Goal: Information Seeking & Learning: Learn about a topic

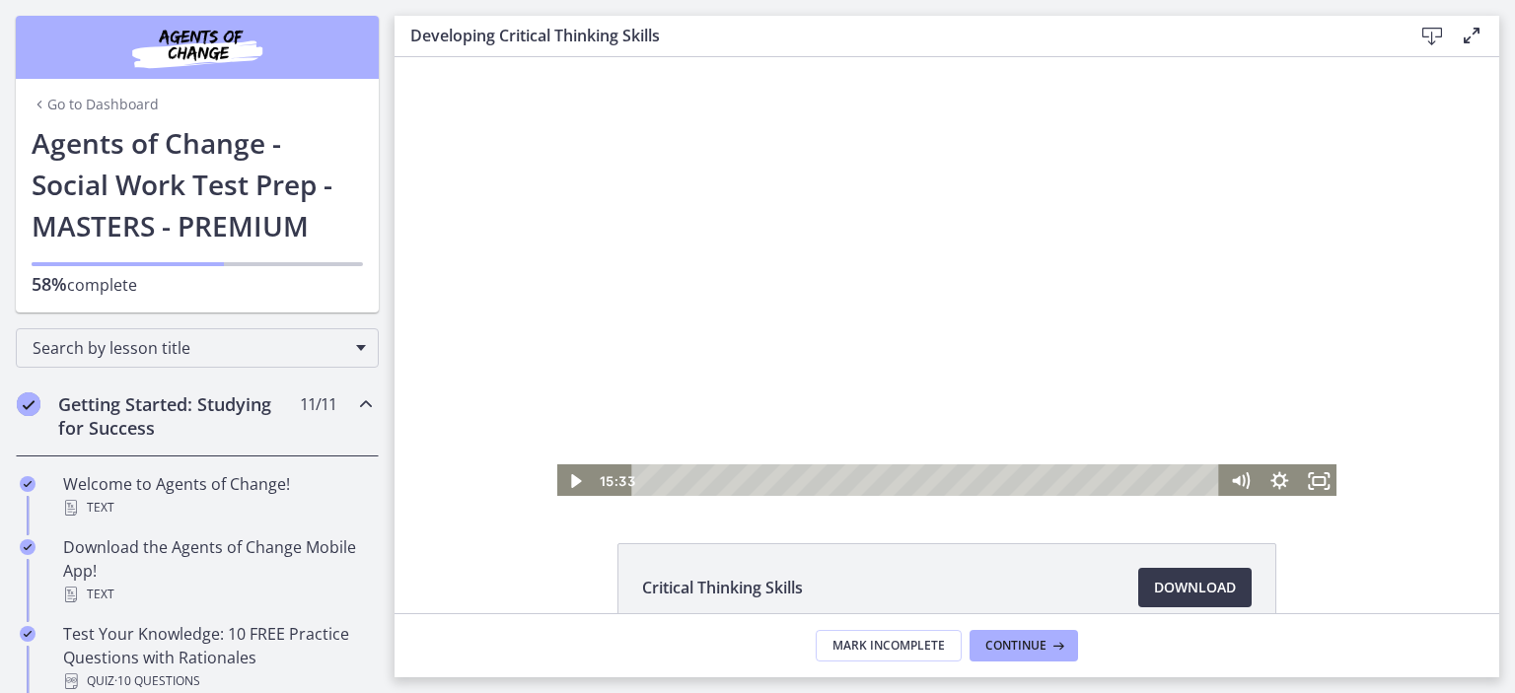
scroll to position [112, 0]
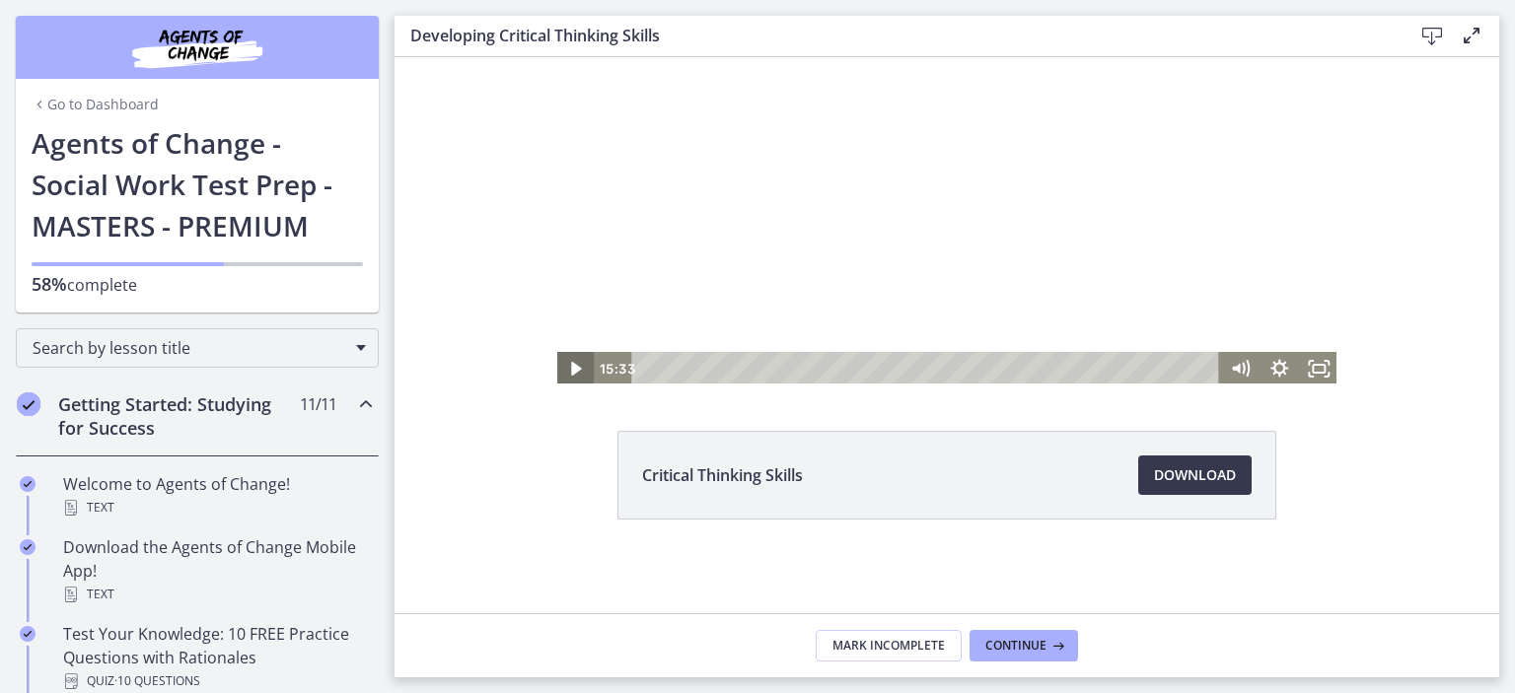
click at [571, 366] on icon "Play Video" at bounding box center [576, 369] width 10 height 14
drag, startPoint x: 1182, startPoint y: 372, endPoint x: 585, endPoint y: 359, distance: 597.7
click at [585, 359] on div "0:00 0:00" at bounding box center [947, 369] width 784 height 34
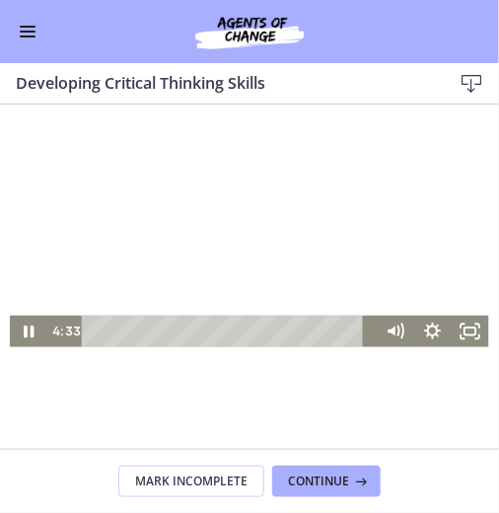
scroll to position [116, 0]
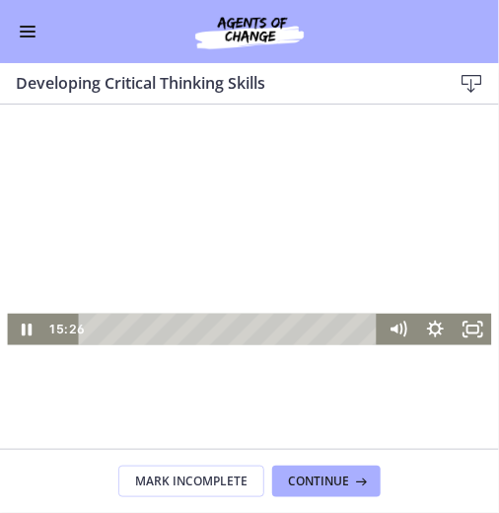
click at [201, 223] on div at bounding box center [249, 209] width 484 height 272
click at [203, 190] on div at bounding box center [249, 209] width 484 height 272
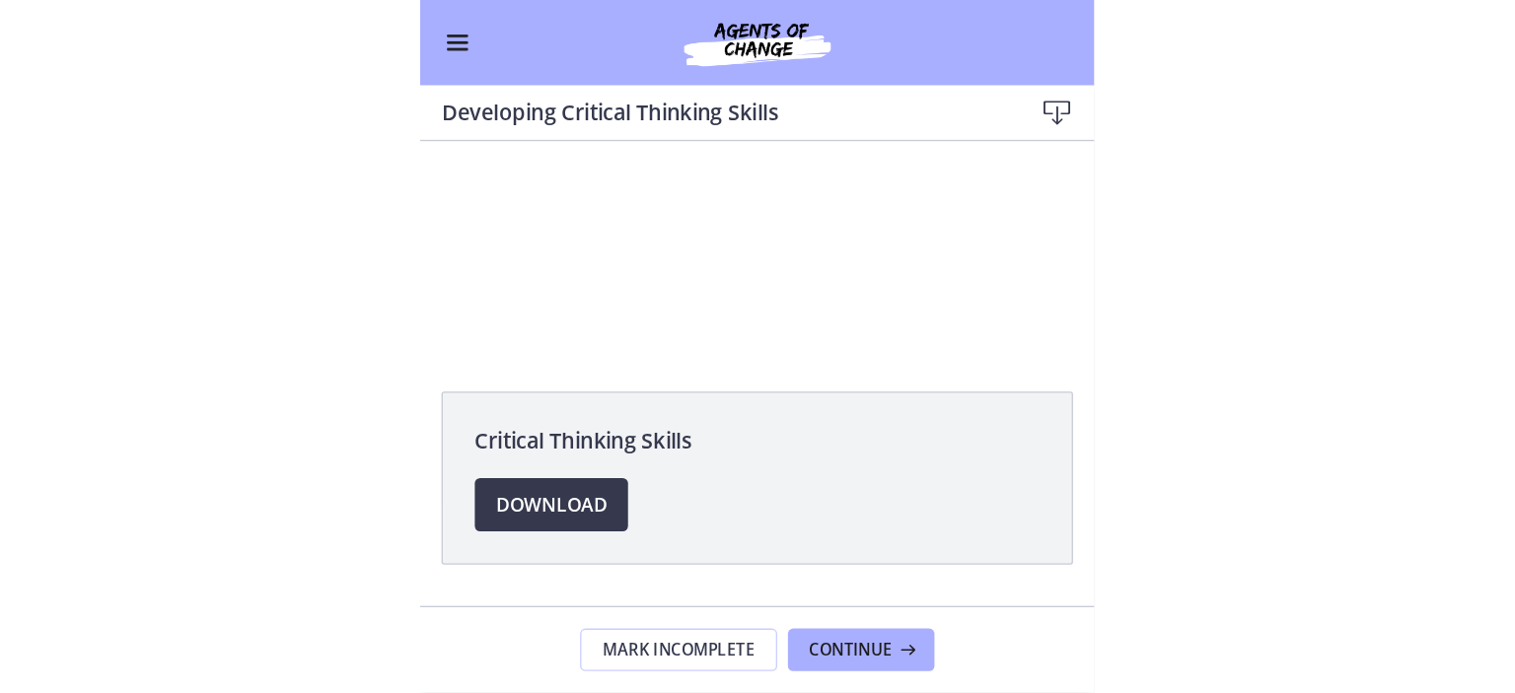
scroll to position [0, 0]
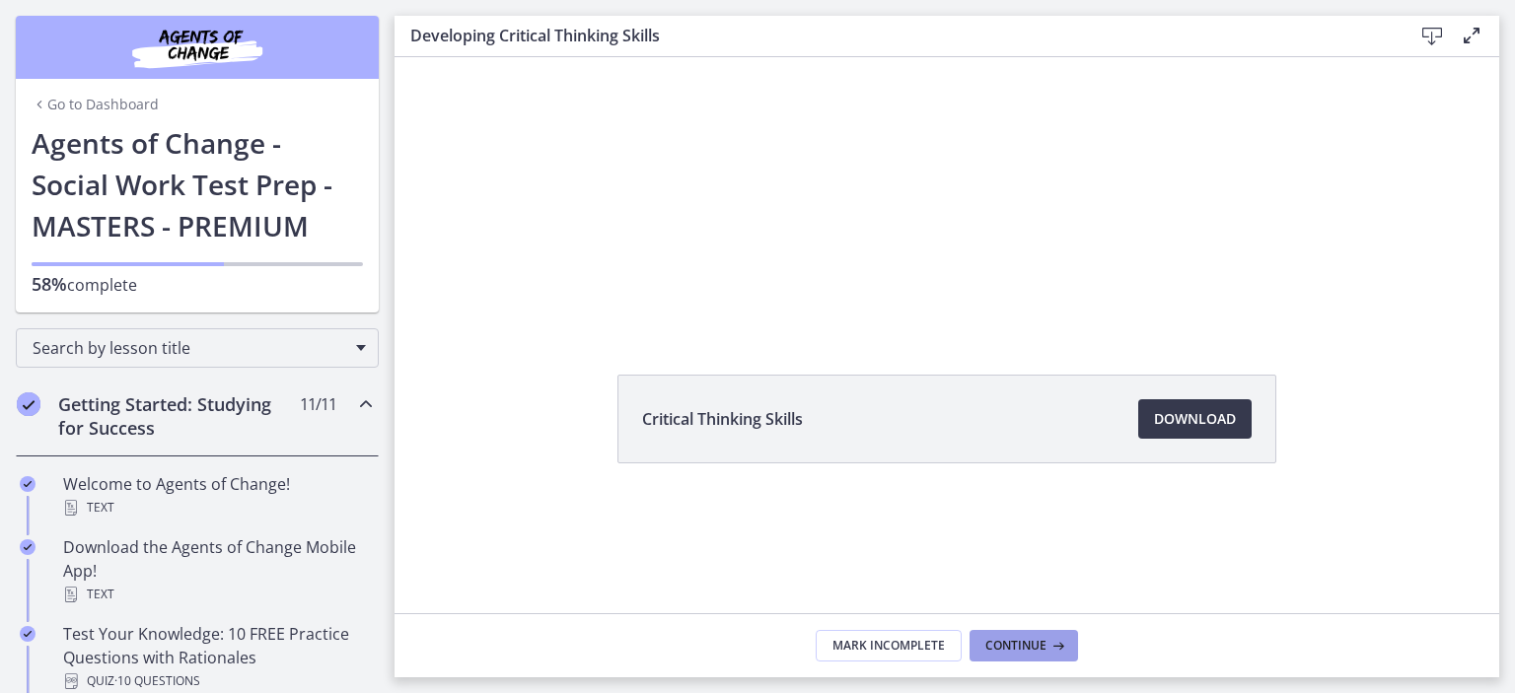
click at [1033, 644] on span "Continue" at bounding box center [1015, 646] width 61 height 16
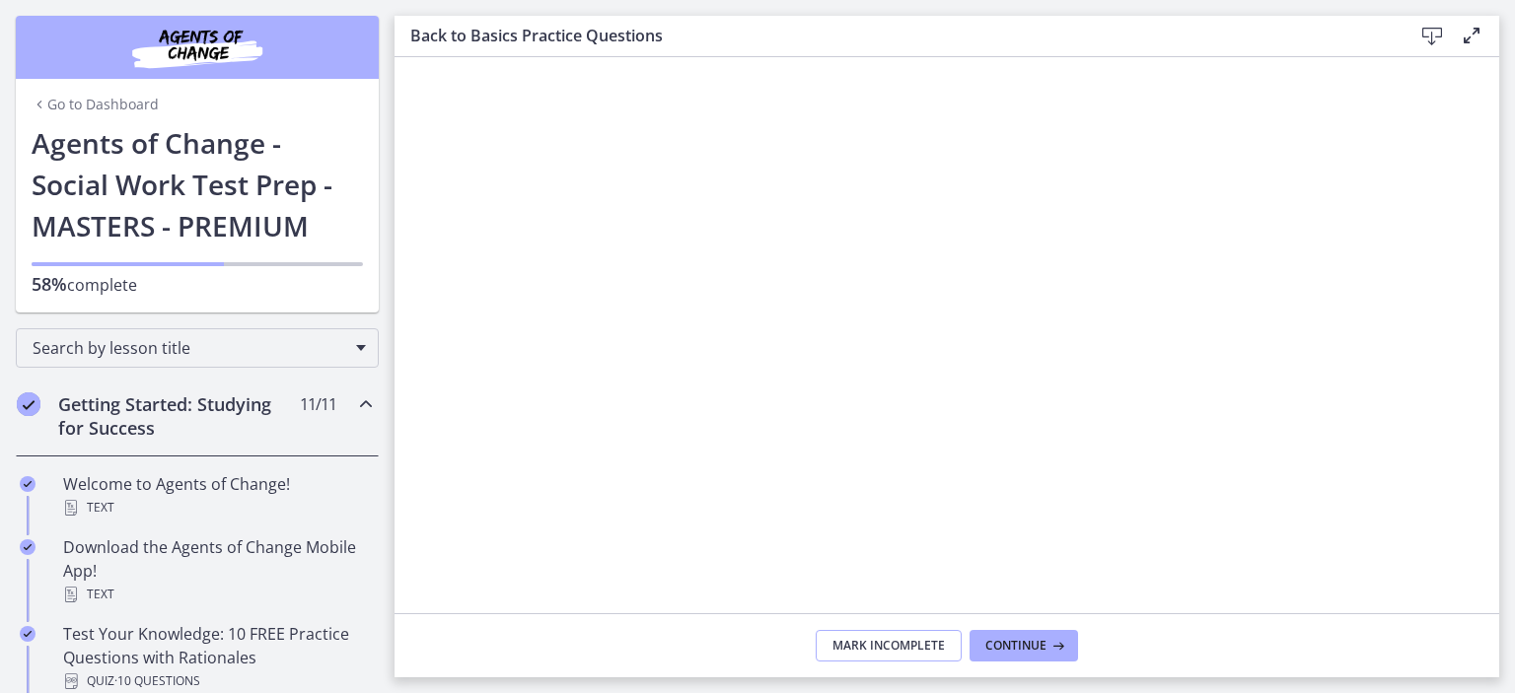
click at [913, 647] on span "Mark Incomplete" at bounding box center [888, 646] width 112 height 16
click at [968, 646] on span "Complete & continue" at bounding box center [939, 646] width 138 height 16
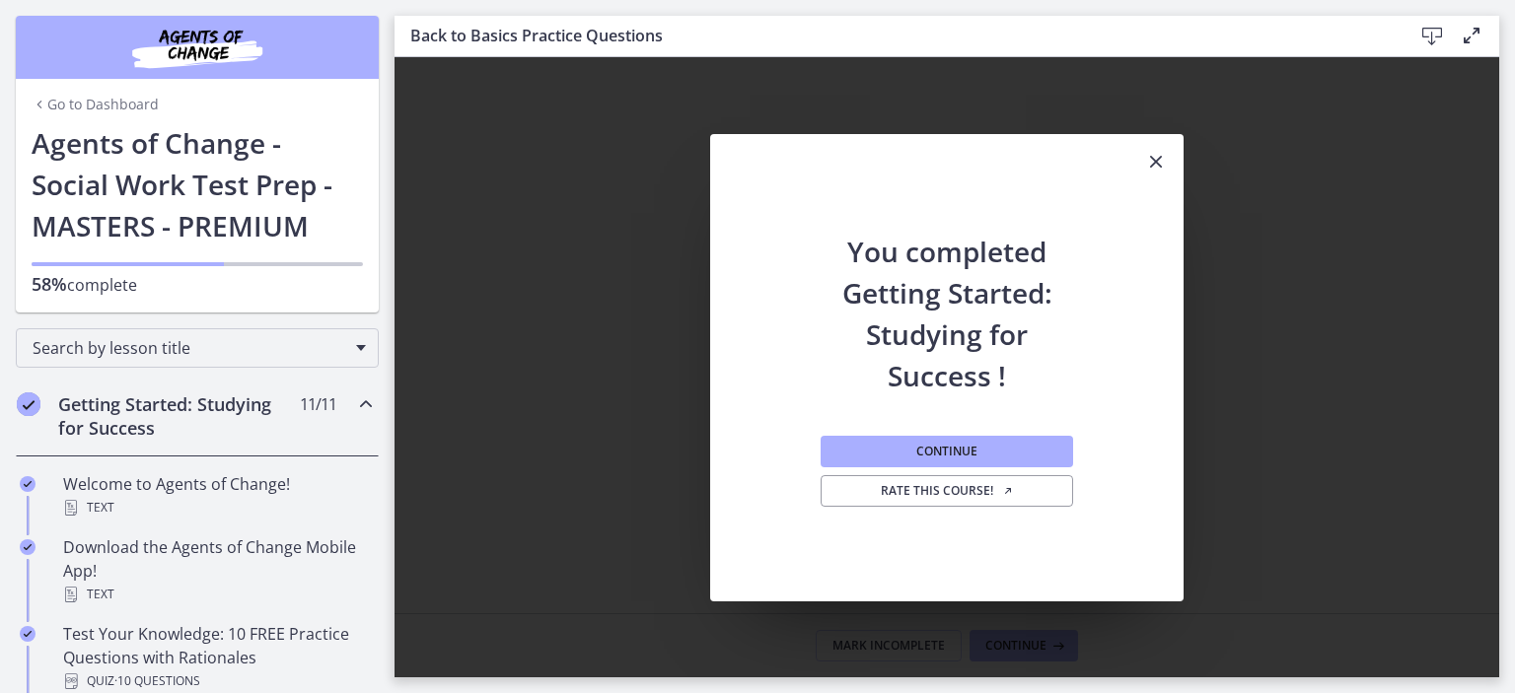
click at [1164, 154] on icon "Close" at bounding box center [1156, 162] width 24 height 24
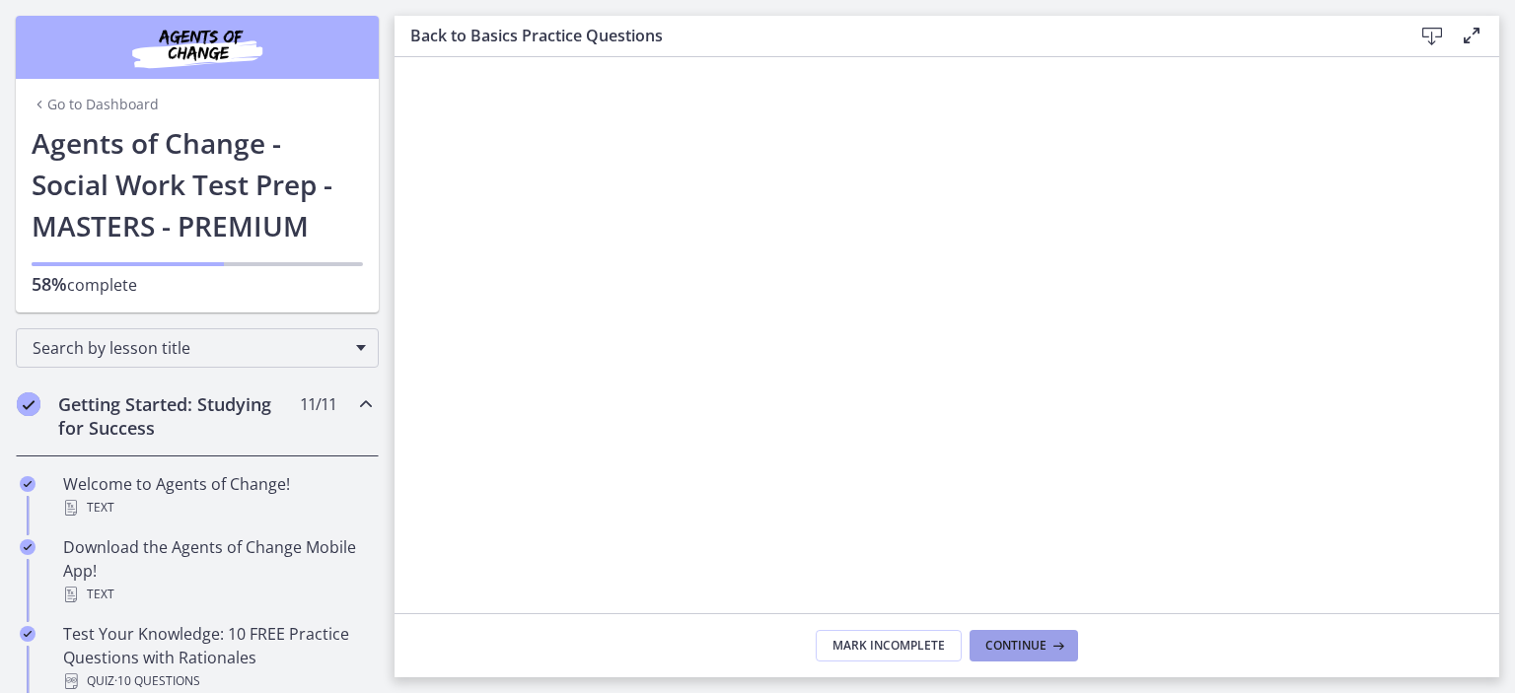
click at [1017, 650] on span "Continue" at bounding box center [1015, 646] width 61 height 16
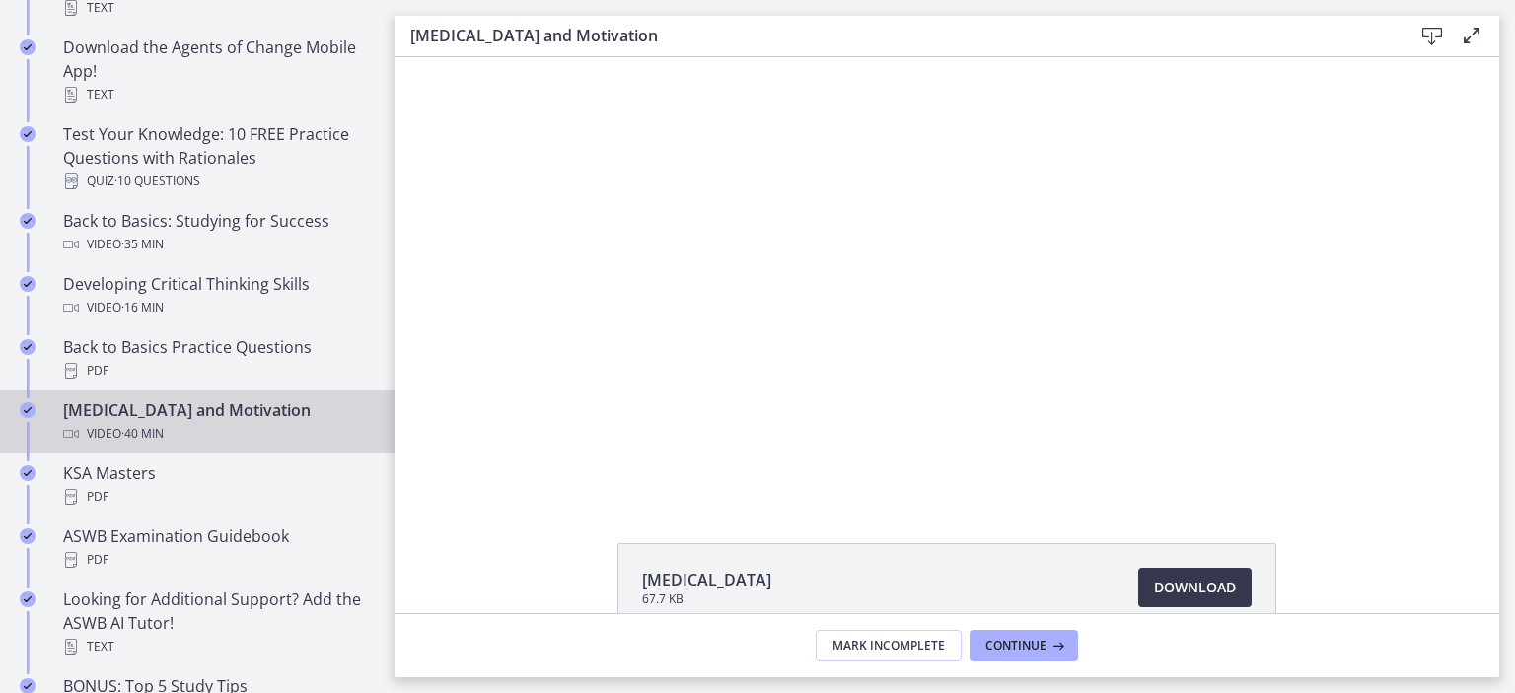
scroll to position [501, 0]
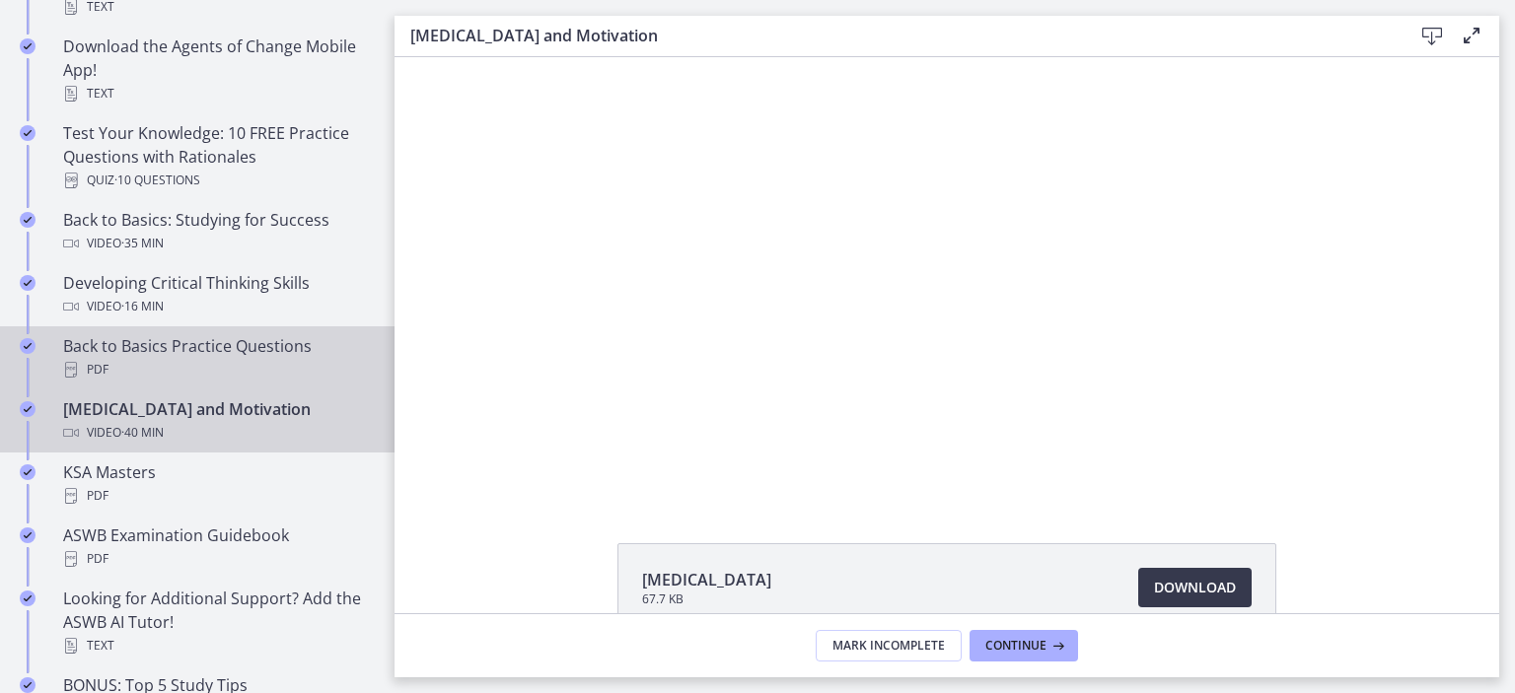
click at [28, 344] on icon "Completed" at bounding box center [28, 346] width 16 height 16
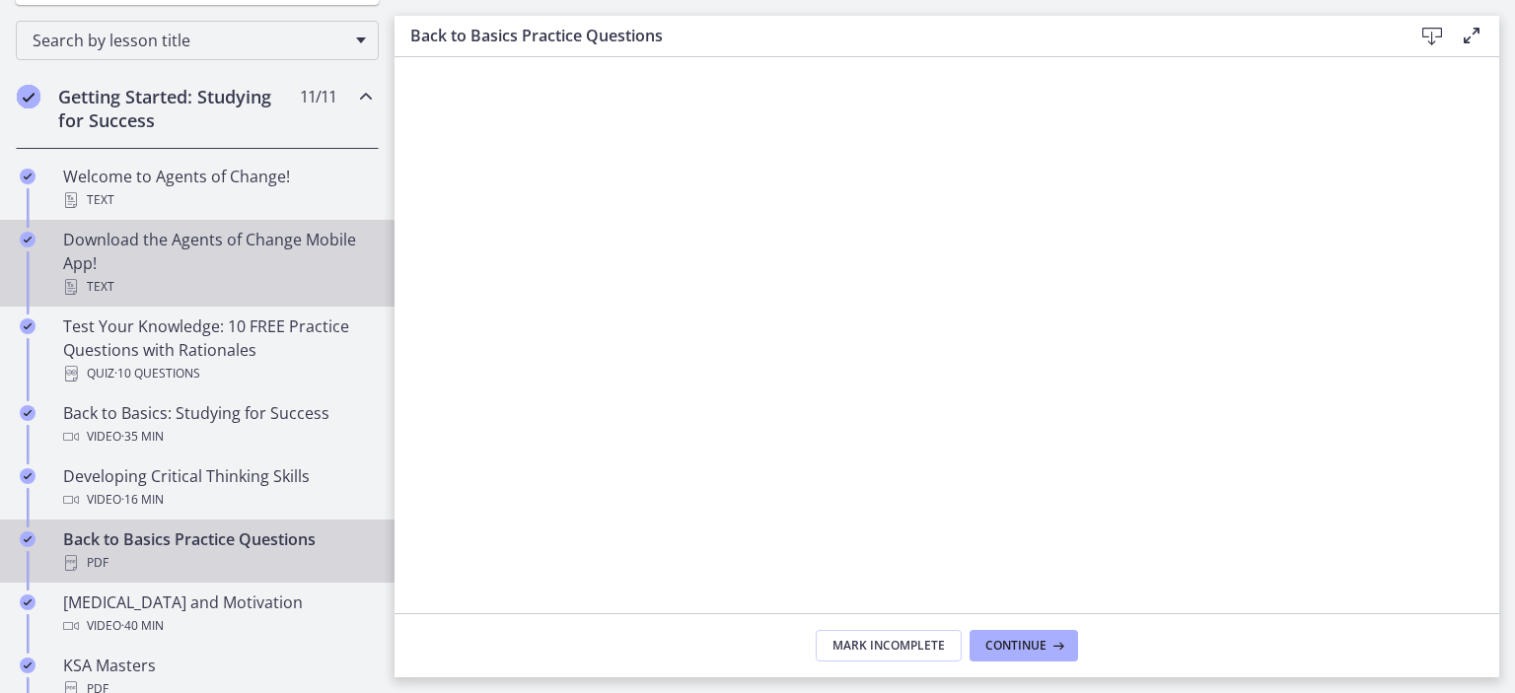
scroll to position [304, 0]
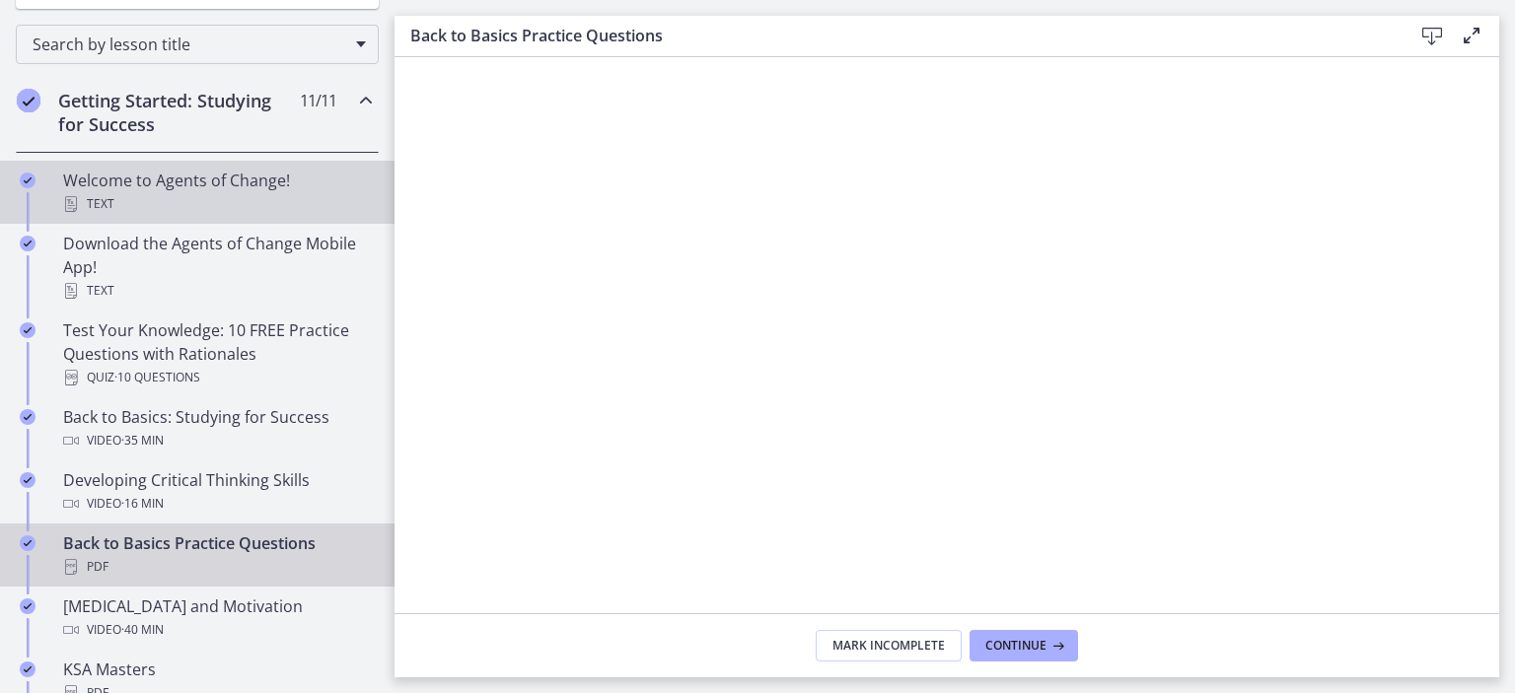
click at [201, 194] on div "Text" at bounding box center [217, 204] width 308 height 24
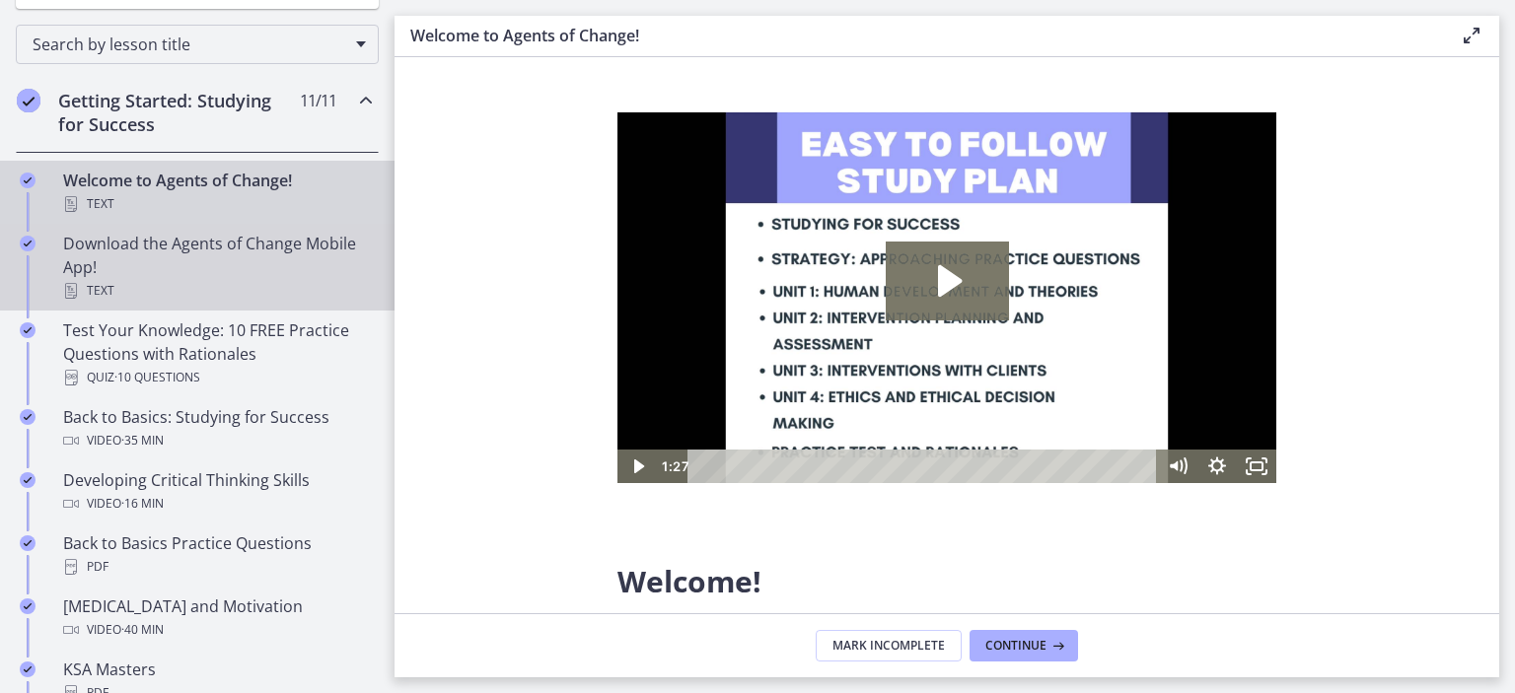
drag, startPoint x: 289, startPoint y: 274, endPoint x: 292, endPoint y: 288, distance: 14.1
click at [289, 274] on div "Download the Agents of Change Mobile App! Text" at bounding box center [217, 267] width 308 height 71
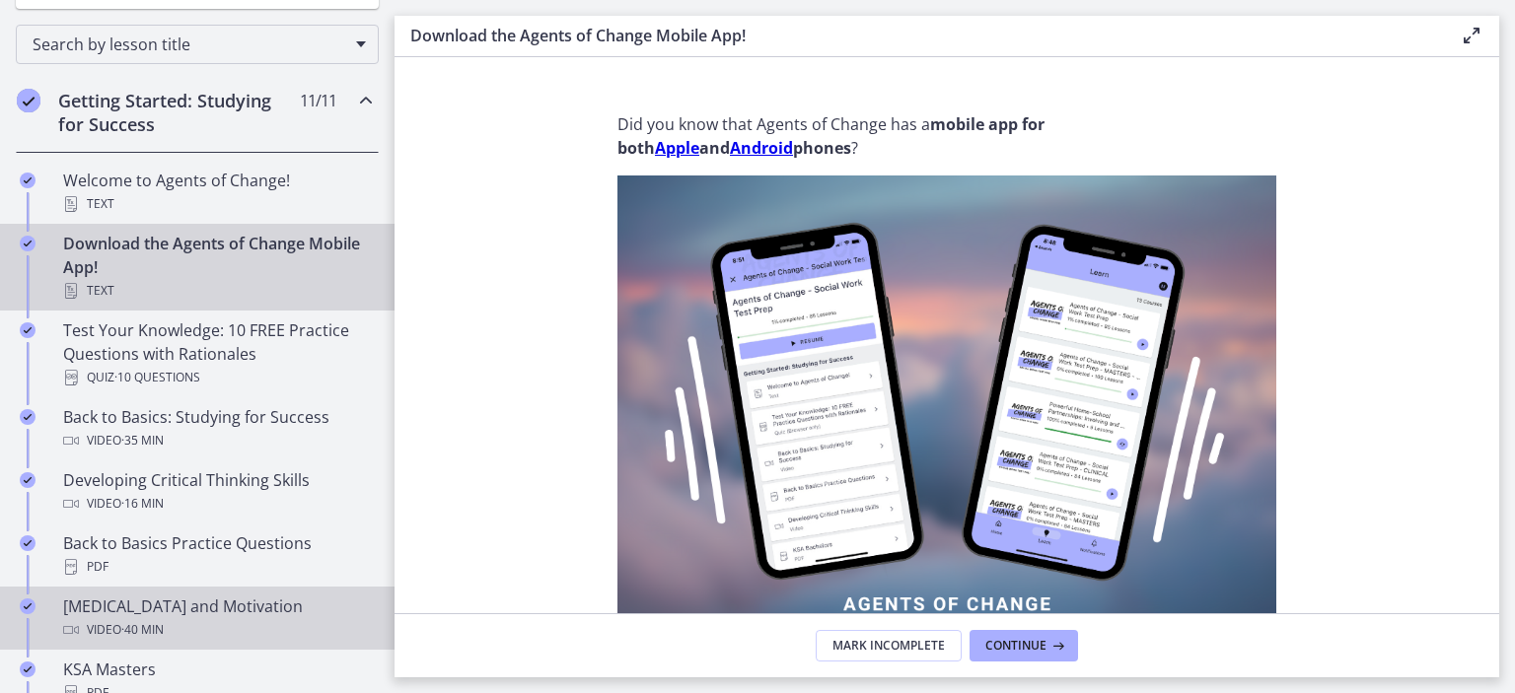
click at [264, 622] on div "Video · 40 min" at bounding box center [217, 630] width 308 height 24
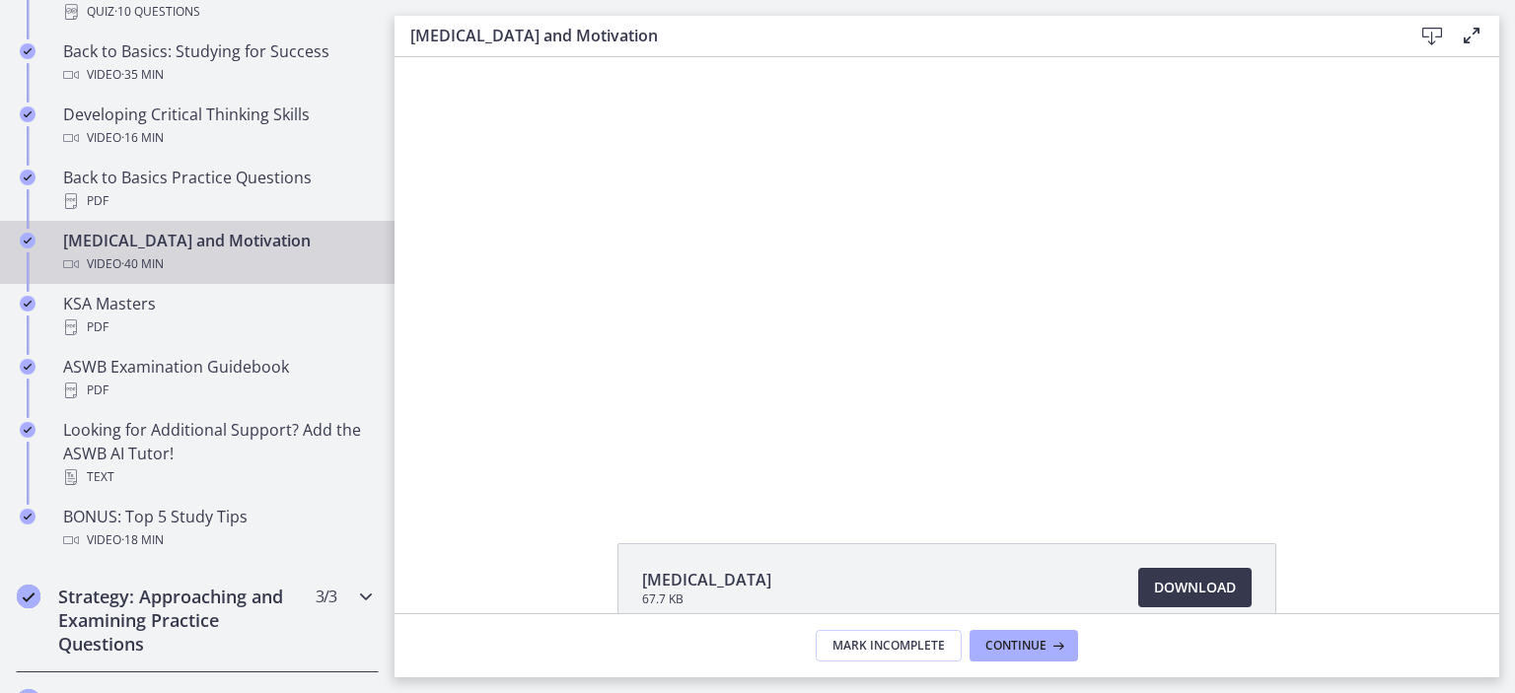
scroll to position [703, 0]
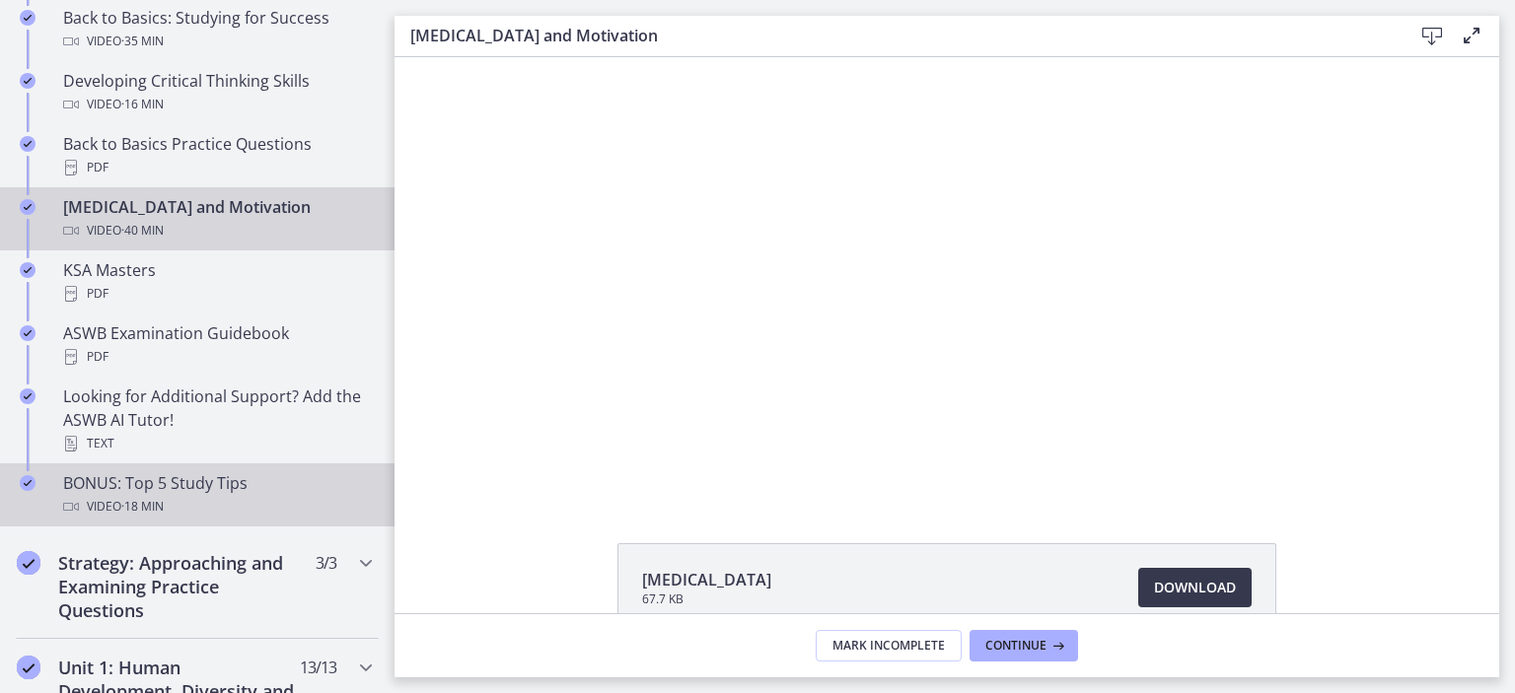
click at [304, 503] on div "Video · 18 min" at bounding box center [217, 507] width 308 height 24
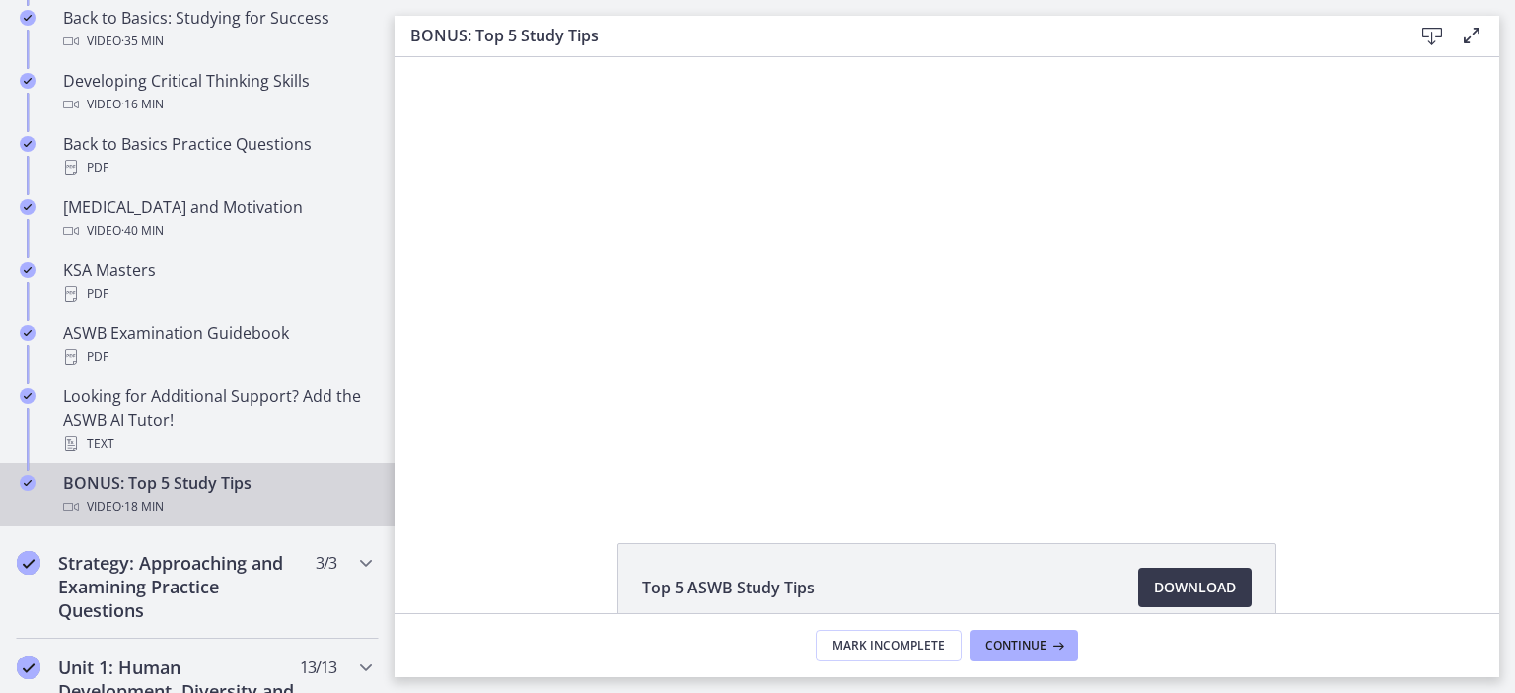
click at [840, 624] on footer "Mark Incomplete Continue" at bounding box center [946, 645] width 1104 height 64
click at [863, 650] on span "Mark Incomplete" at bounding box center [888, 646] width 112 height 16
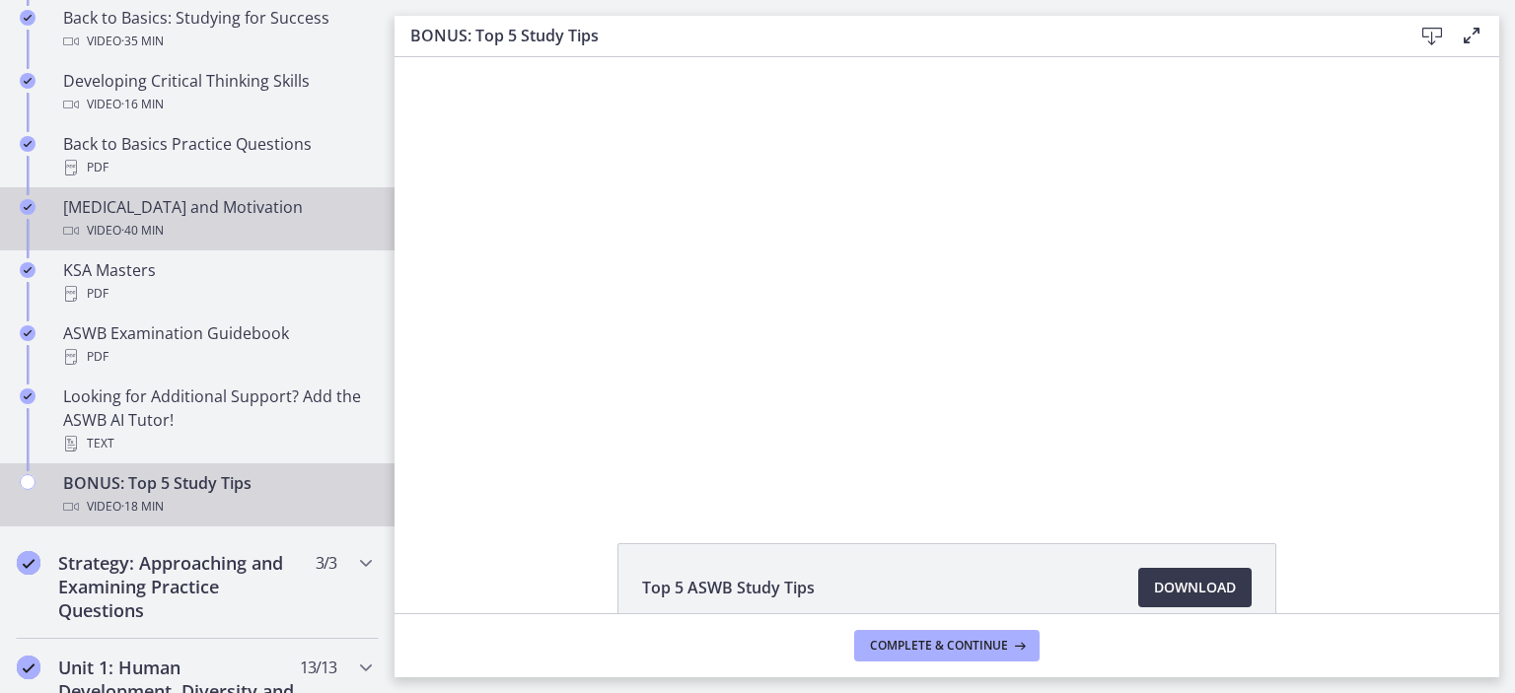
click at [229, 202] on div "[MEDICAL_DATA] and Motivation Video · 40 min" at bounding box center [217, 218] width 308 height 47
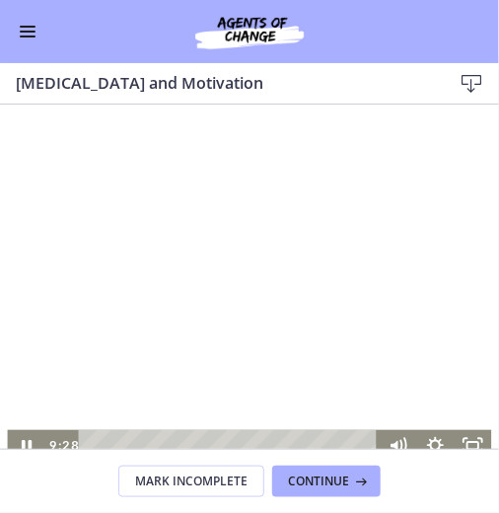
click at [242, 308] on div at bounding box center [249, 323] width 484 height 272
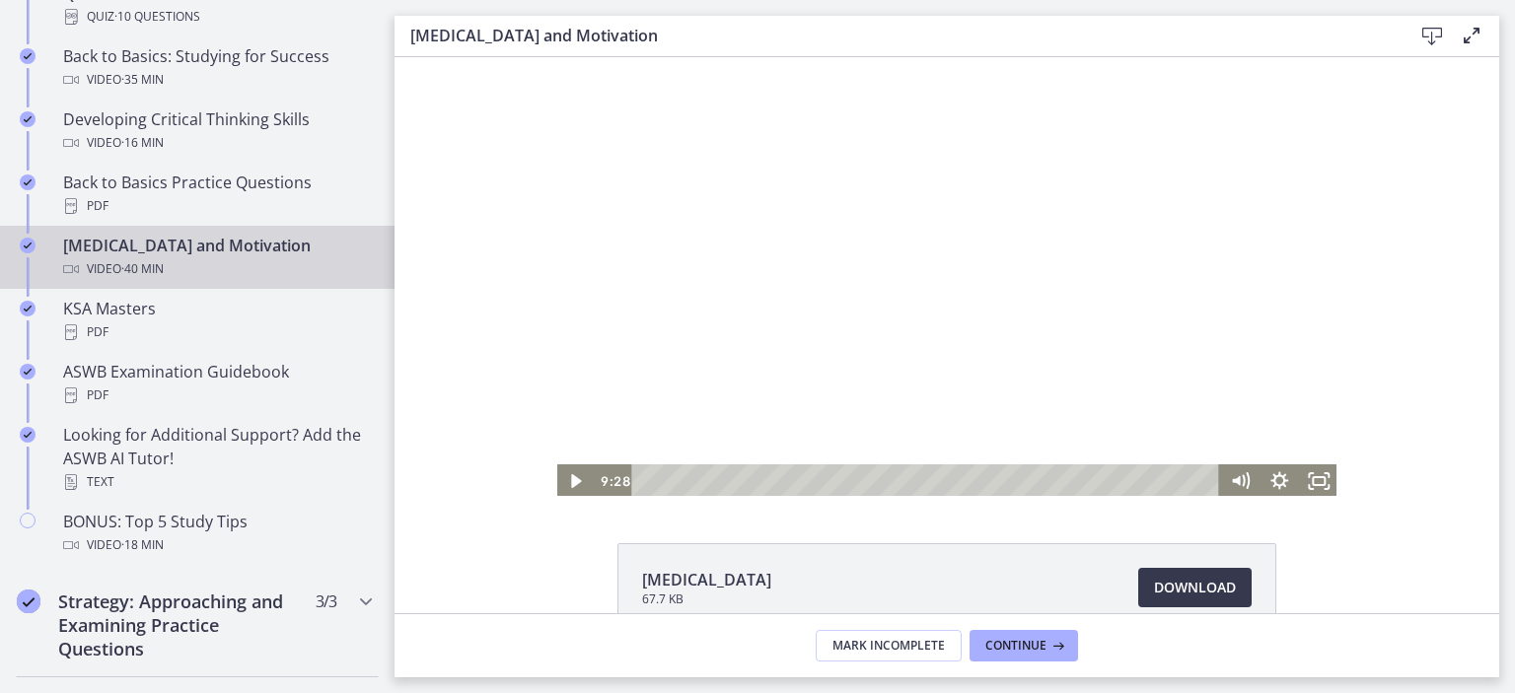
scroll to position [628, 0]
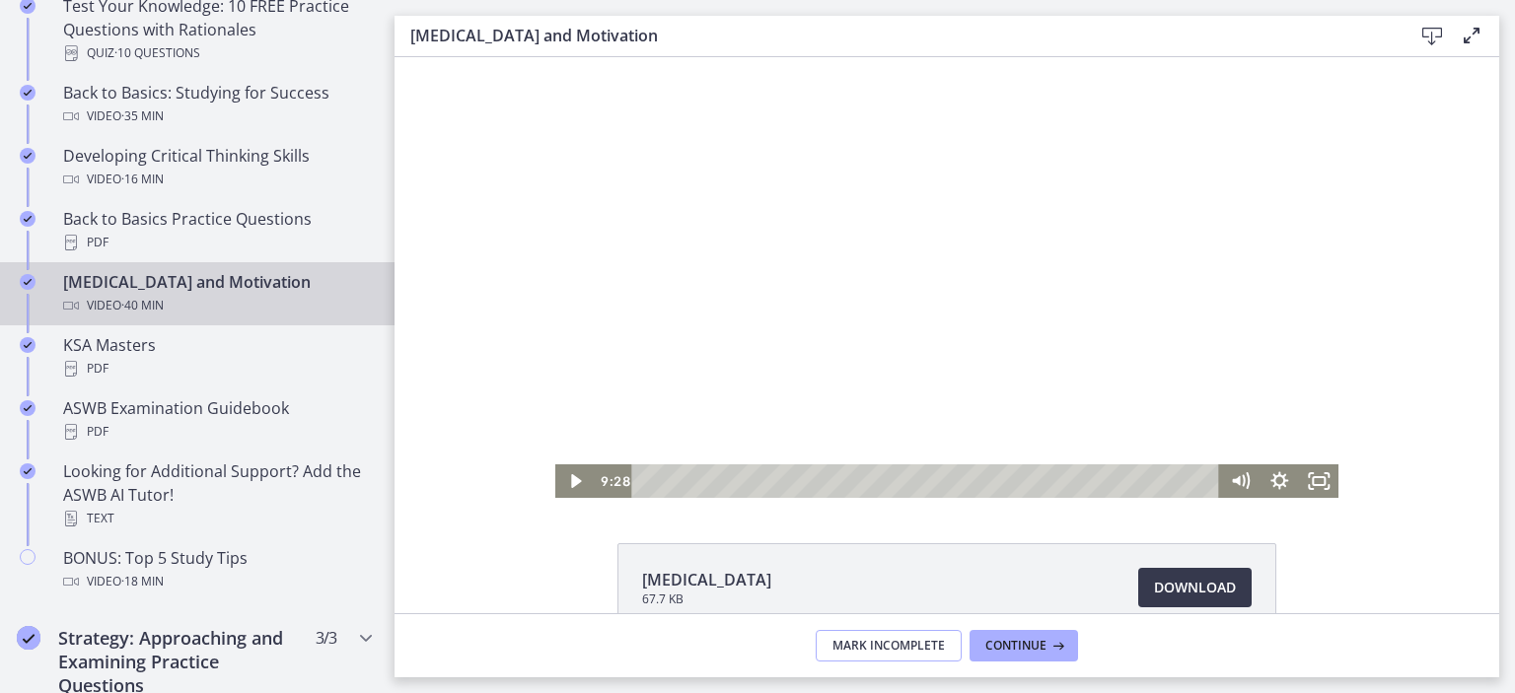
click at [891, 639] on span "Mark Incomplete" at bounding box center [888, 646] width 112 height 16
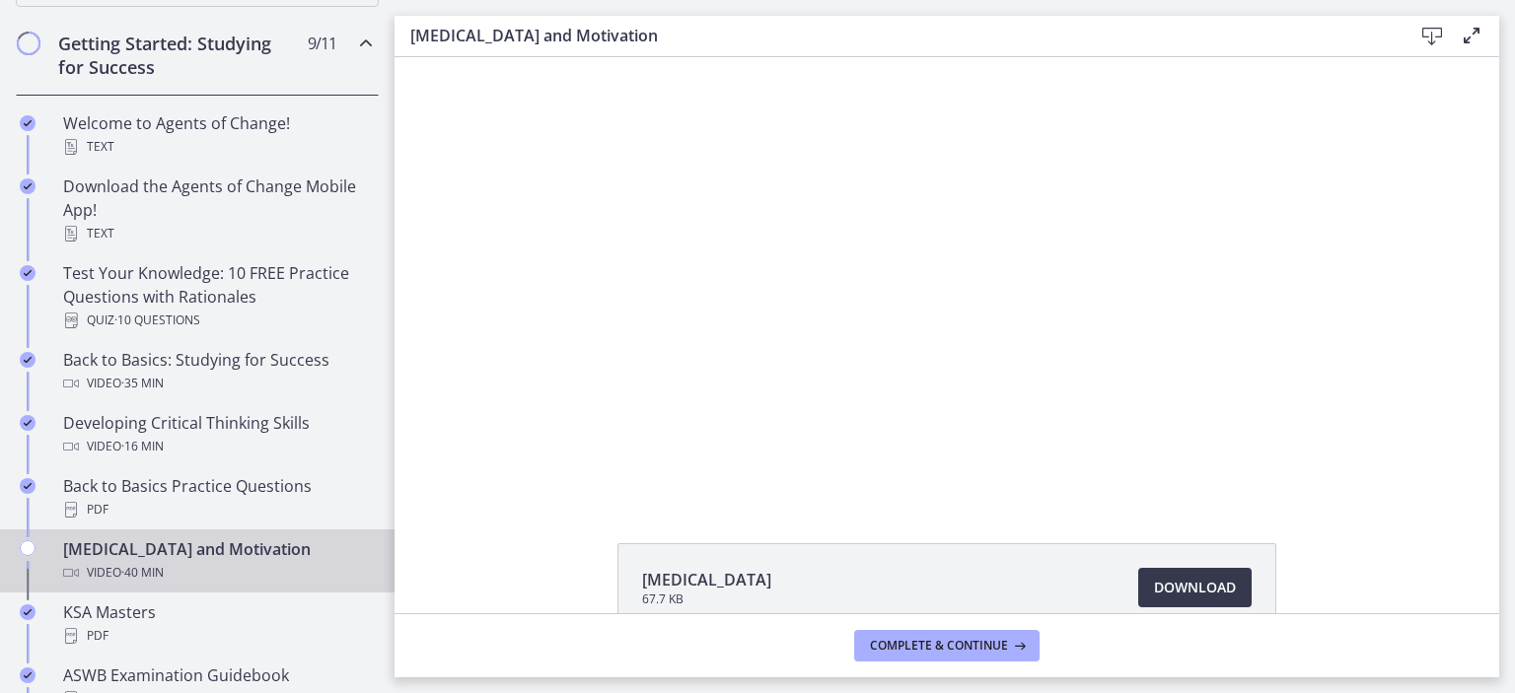
scroll to position [35, 0]
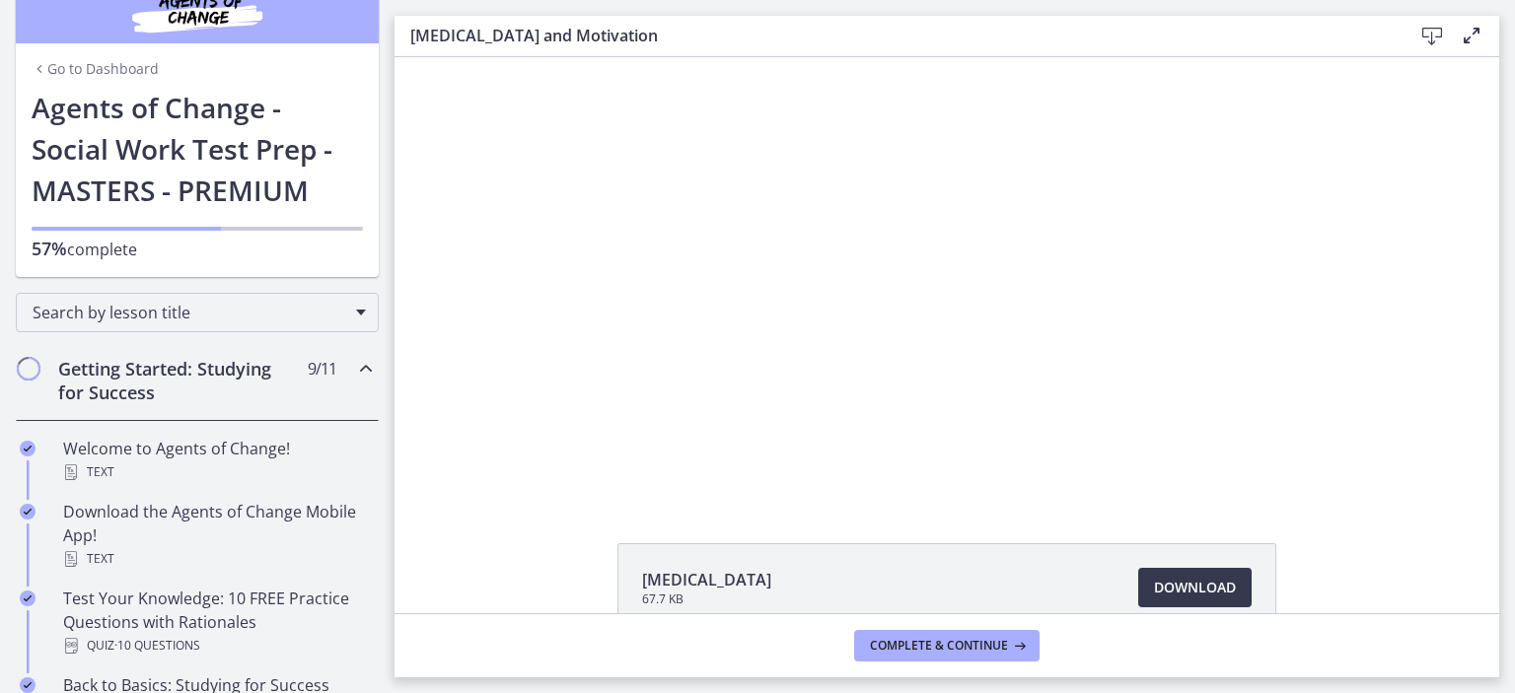
drag, startPoint x: 386, startPoint y: 347, endPoint x: 4, endPoint y: 130, distance: 439.0
